Goal: Navigation & Orientation: Find specific page/section

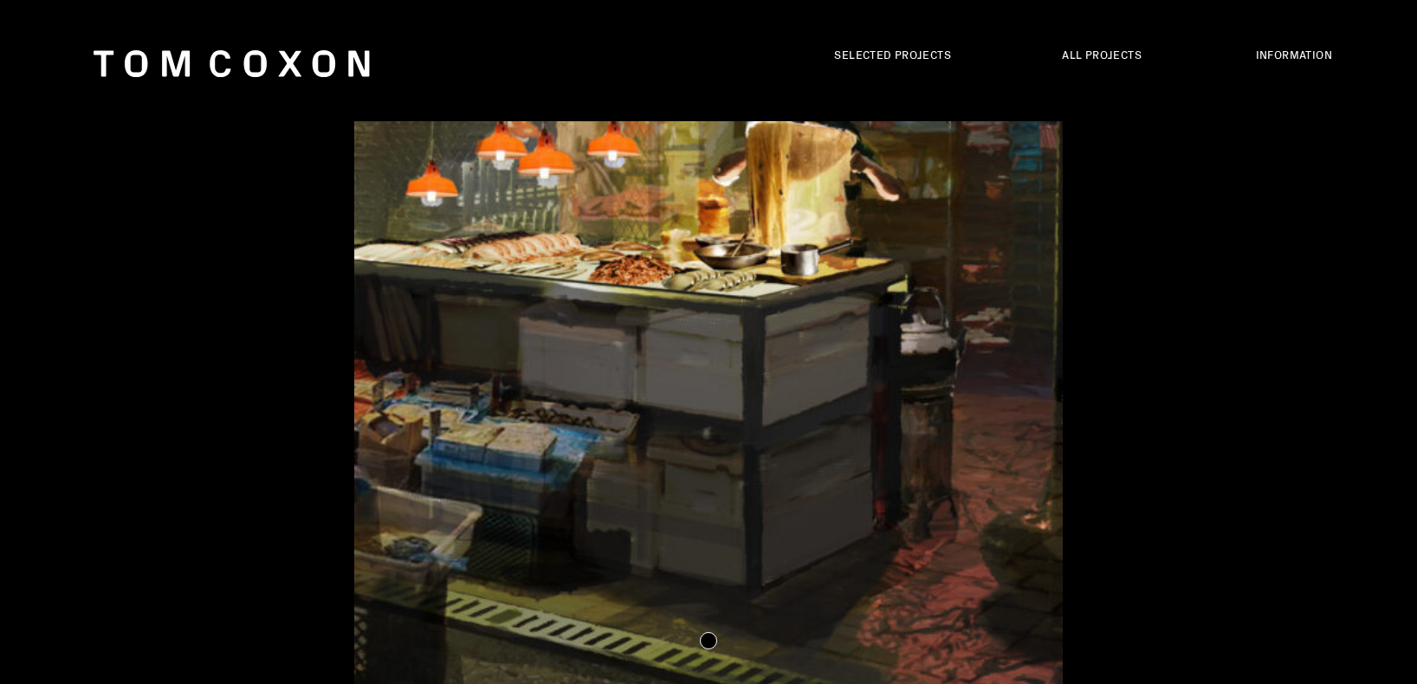
scroll to position [10601, 0]
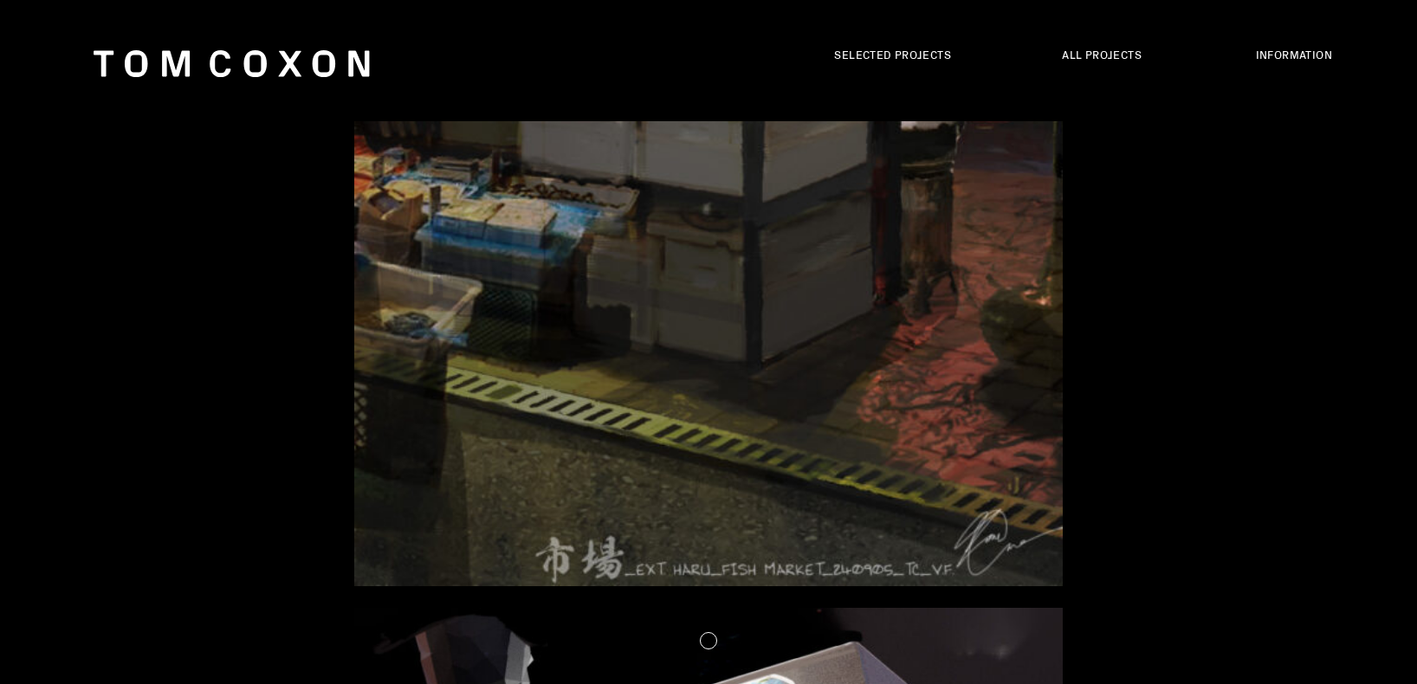
click at [322, 62] on icon ".st0{clip-path:url(#SVGID_2_);fill:#1A2E50;}" at bounding box center [232, 63] width 277 height 27
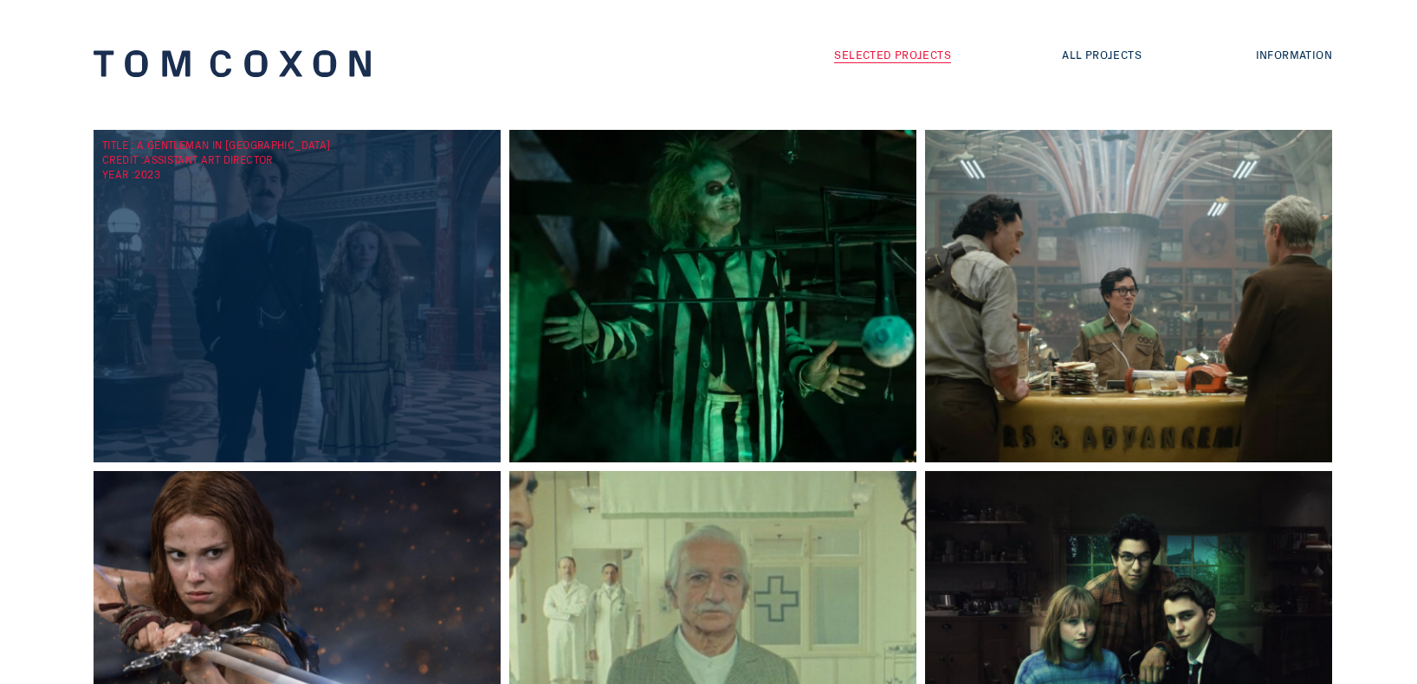
click at [388, 231] on div "TITLE : A Gentleman in Moscow CREDIT : Assistant Art Director YEAR : 2023" at bounding box center [302, 296] width 416 height 332
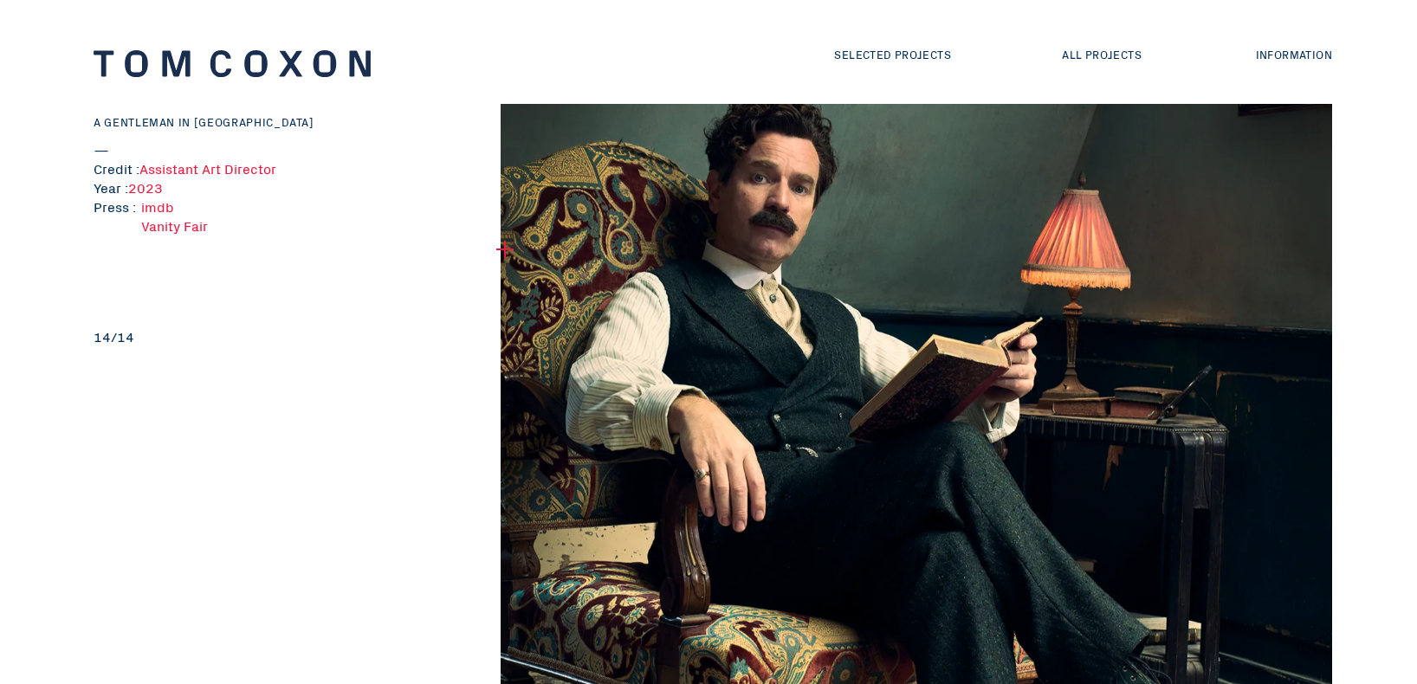
scroll to position [8175, 0]
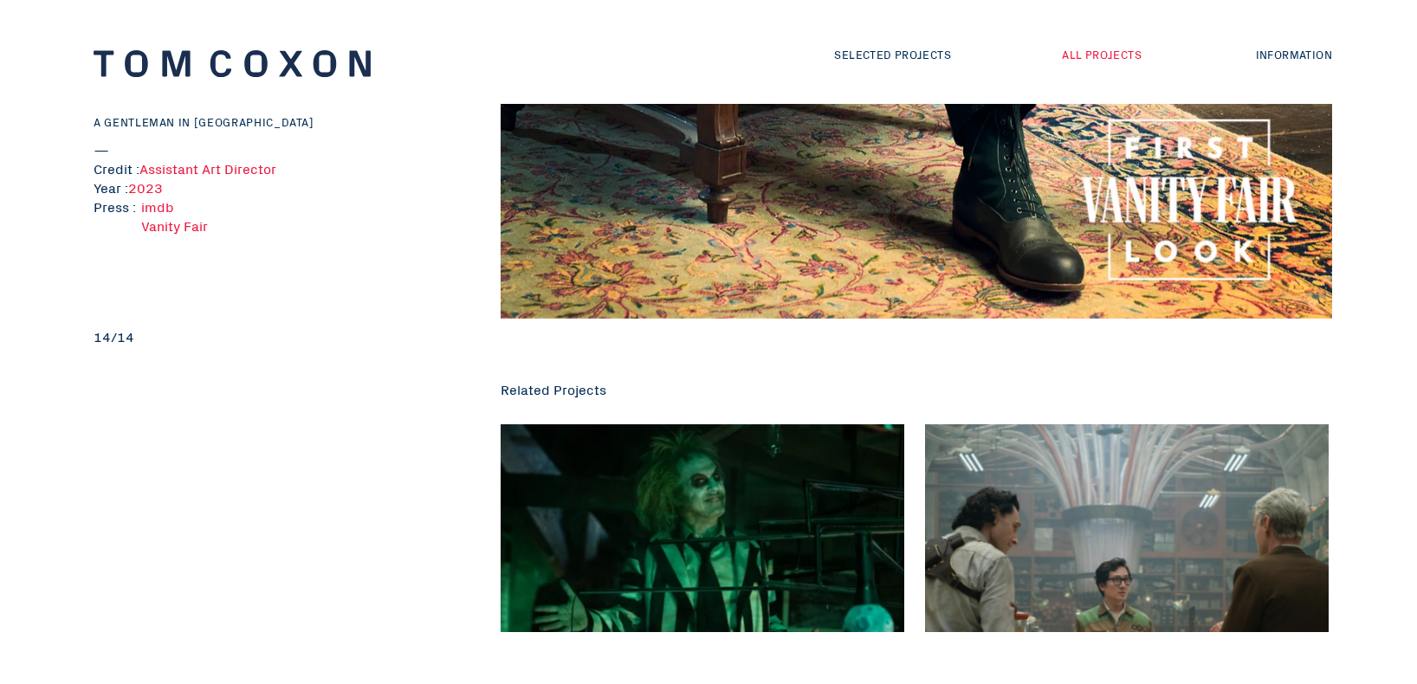
click at [1102, 59] on link "All Projects" at bounding box center [1102, 54] width 80 height 16
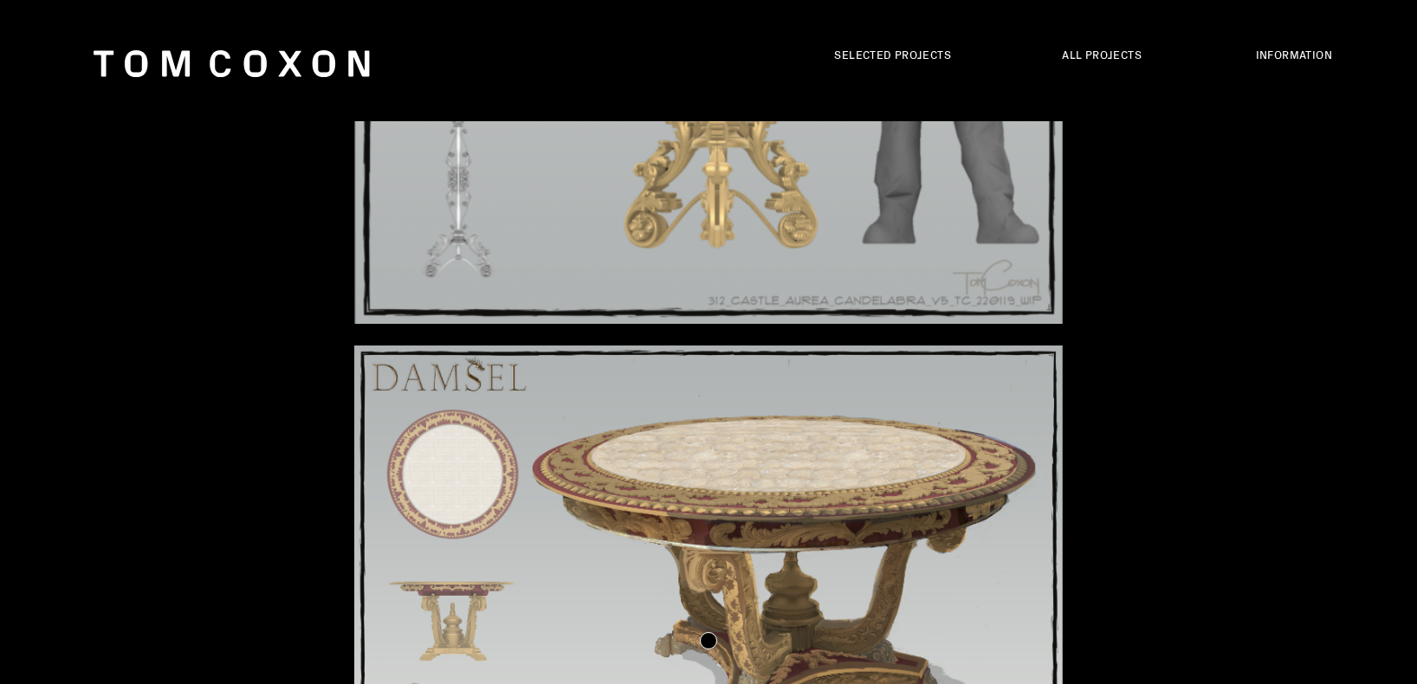
scroll to position [27555, 0]
